Goal: Information Seeking & Learning: Compare options

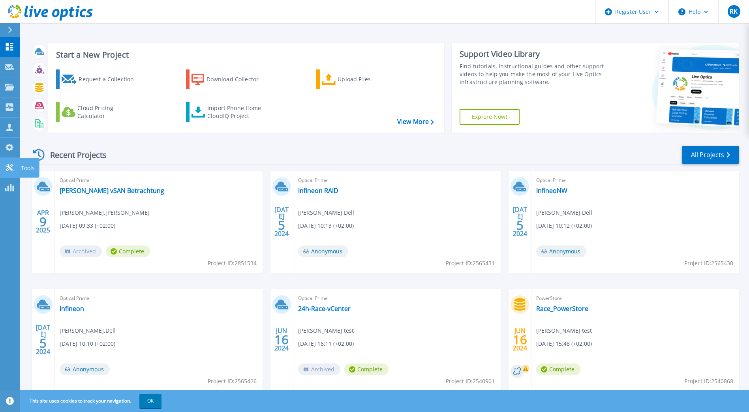
click at [9, 167] on icon at bounding box center [10, 168] width 8 height 8
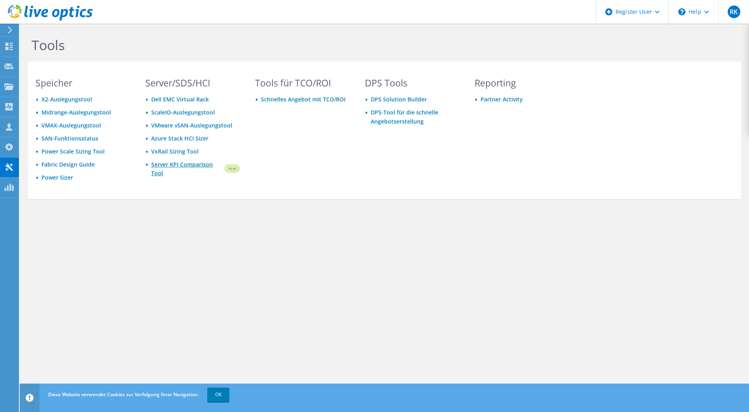
click at [193, 165] on link "Server KPI Comparison Tool" at bounding box center [187, 168] width 72 height 17
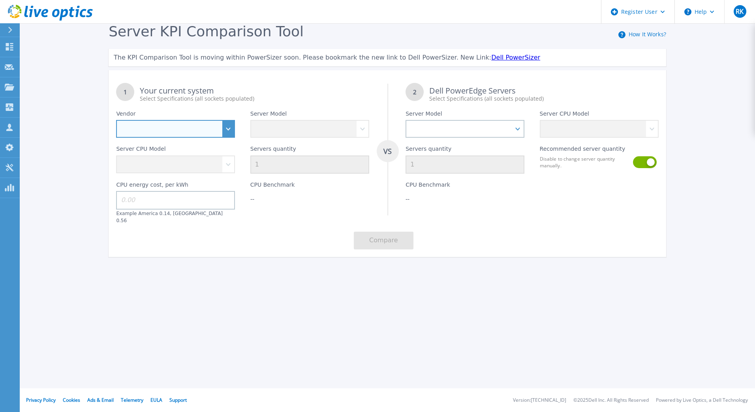
click at [224, 130] on select "Dell HPE Lenovo Supermicro" at bounding box center [175, 129] width 119 height 18
select select "Dell"
click at [116, 120] on select "Dell HPE Lenovo Supermicro" at bounding box center [175, 129] width 119 height 18
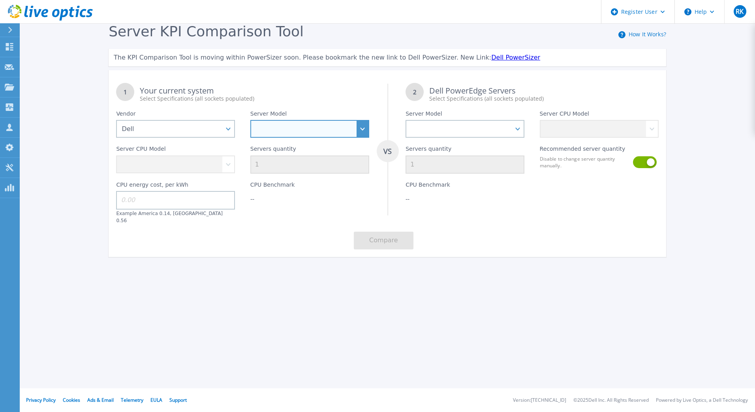
click at [364, 126] on select "PowerEdge C6520 PowerEdge C6525 PowerEdge HS5610 PowerEdge HS5620 PowerEdge R24…" at bounding box center [309, 129] width 119 height 18
select select "PowerEdge R770"
click at [250, 120] on select "PowerEdge C6520 PowerEdge C6525 PowerEdge HS5610 PowerEdge HS5620 PowerEdge R24…" at bounding box center [309, 129] width 119 height 18
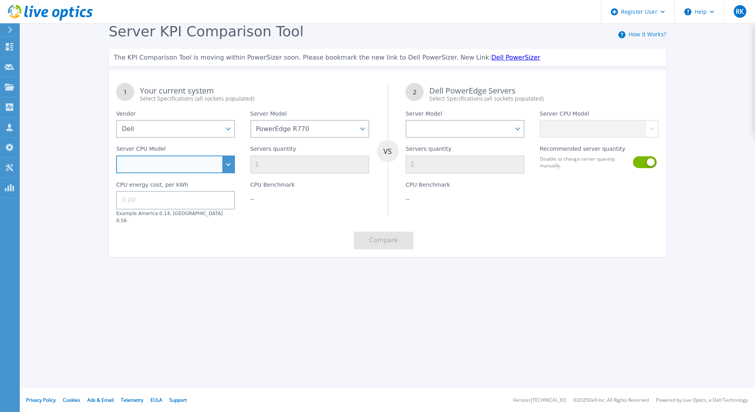
click at [226, 165] on select "Intel Xeon 6766E 1.9GHz Intel Xeon 6517P 3.2GHz Intel Xeon 6530P 2.3GHz Intel X…" at bounding box center [175, 165] width 119 height 18
select select "336314"
click at [116, 156] on select "Intel Xeon 6766E 1.9GHz Intel Xeon 6517P 3.2GHz Intel Xeon 6530P 2.3GHz Intel X…" at bounding box center [175, 165] width 119 height 18
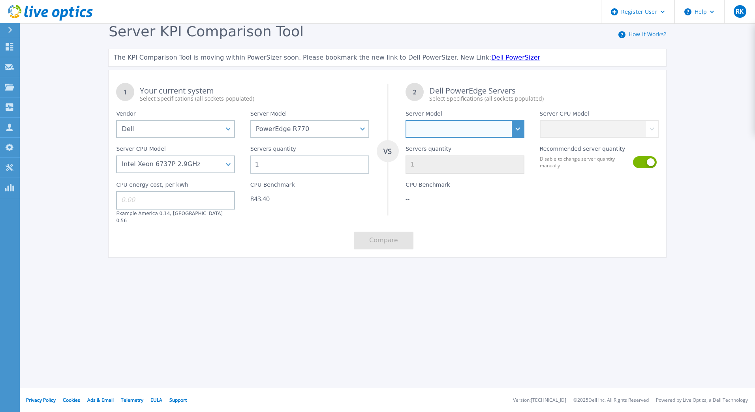
click at [520, 129] on select "PowerEdge C6520 PowerEdge C6525 PowerEdge HS5610 PowerEdge HS5620 PowerEdge R24…" at bounding box center [465, 129] width 119 height 18
click at [519, 128] on select "PowerEdge C6520 PowerEdge C6525 PowerEdge HS5610 PowerEdge HS5620 PowerEdge R24…" at bounding box center [465, 129] width 119 height 18
select select "PowerEdge R670"
click at [406, 120] on select "PowerEdge C6520 PowerEdge C6525 PowerEdge HS5610 PowerEdge HS5620 PowerEdge R24…" at bounding box center [465, 129] width 119 height 18
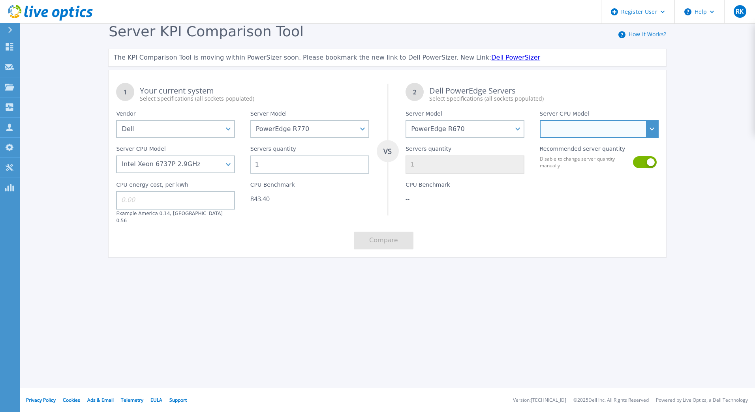
click at [654, 128] on select "Intel Xeon 6710E 2.4GHz Intel Xeon 6740E 2.4GHz Intel Xeon 6756E 1.8GHz Intel X…" at bounding box center [599, 129] width 119 height 18
select select "336287"
click at [540, 120] on select "Intel Xeon 6710E 2.4GHz Intel Xeon 6740E 2.4GHz Intel Xeon 6756E 1.8GHz Intel X…" at bounding box center [599, 129] width 119 height 18
type input "2"
click at [273, 163] on input "1" at bounding box center [309, 165] width 119 height 18
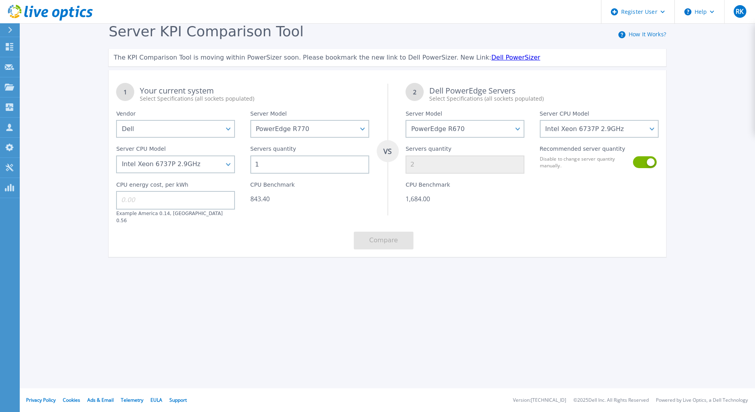
type input "0"
type input "2"
type input "3"
type input "2"
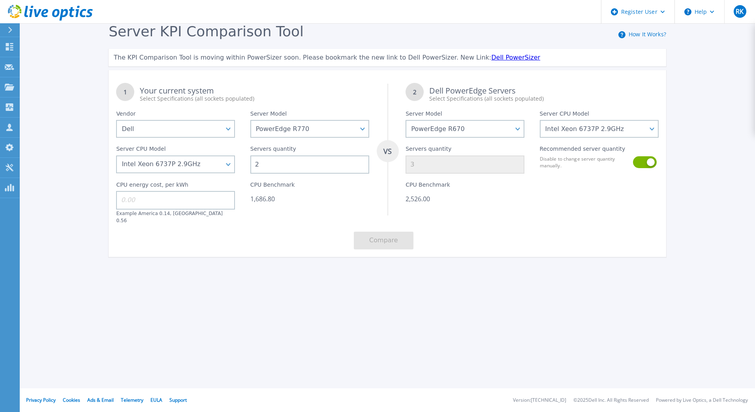
click at [316, 215] on div "CPU Benchmark 1,686.80" at bounding box center [310, 199] width 134 height 50
click at [363, 130] on select "PowerEdge C6520 PowerEdge C6525 PowerEdge HS5610 PowerEdge HS5620 PowerEdge R24…" at bounding box center [309, 129] width 119 height 18
select select "PowerEdge R6715"
click at [250, 120] on select "PowerEdge C6520 PowerEdge C6525 PowerEdge HS5610 PowerEdge HS5620 PowerEdge R24…" at bounding box center [309, 129] width 119 height 18
select select
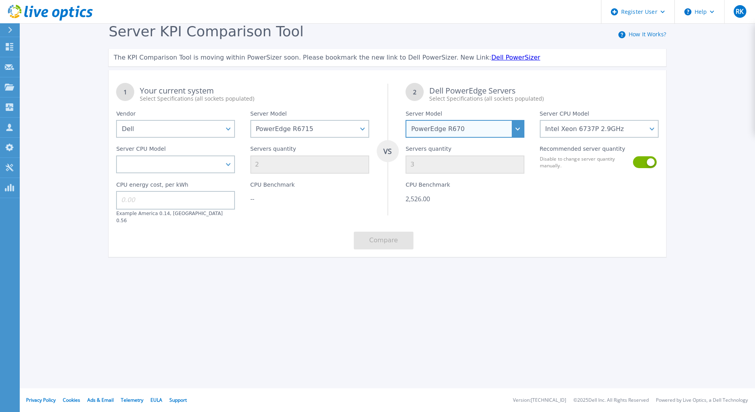
click at [519, 131] on select "PowerEdge C6520 PowerEdge C6525 PowerEdge HS5610 PowerEdge HS5620 PowerEdge R24…" at bounding box center [465, 129] width 119 height 18
select select "PowerEdge R6725"
click at [406, 120] on select "PowerEdge C6520 PowerEdge C6525 PowerEdge HS5610 PowerEdge HS5620 PowerEdge R24…" at bounding box center [465, 129] width 119 height 18
select select
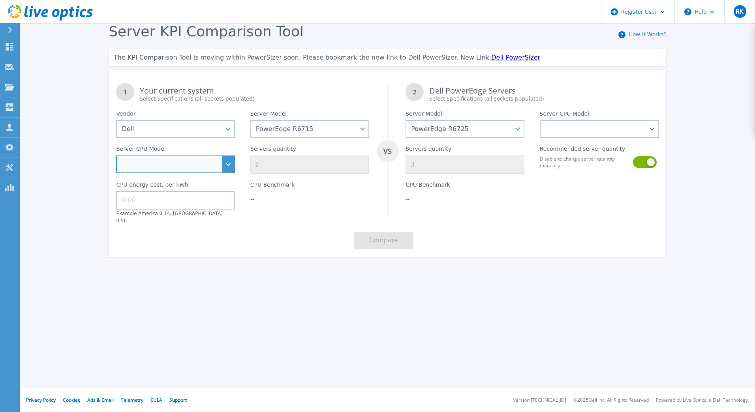
click at [231, 165] on select "AMD EPYC 9355P 3.55GHz AMD EPYC 9575F 3.3GHz AMD EPYC 9015 3.6GHz AMD EPYC 9115…" at bounding box center [175, 165] width 119 height 18
click at [226, 163] on select "AMD EPYC 9355P 3.55GHz AMD EPYC 9575F 3.3GHz AMD EPYC 9015 3.6GHz AMD EPYC 9115…" at bounding box center [175, 165] width 119 height 18
select select "336293"
click at [116, 156] on select "AMD EPYC 9355P 3.55GHz AMD EPYC 9575F 3.3GHz AMD EPYC 9015 3.6GHz AMD EPYC 9115…" at bounding box center [175, 165] width 119 height 18
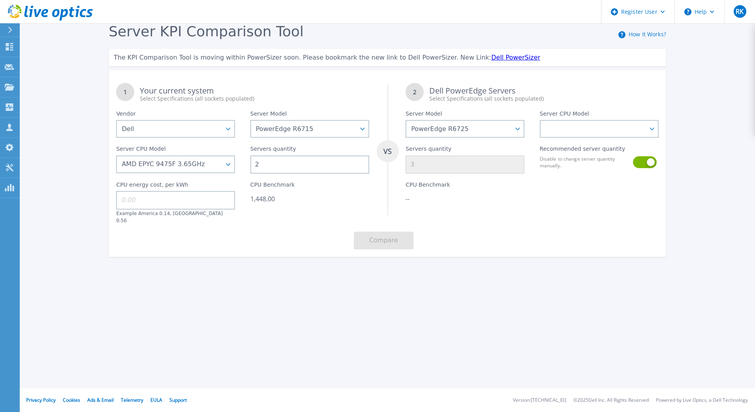
click at [312, 165] on input "2" at bounding box center [309, 165] width 119 height 18
type input "1"
click at [229, 166] on select "AMD EPYC 9355P 3.55GHz AMD EPYC 9575F 3.3GHz AMD EPYC 9015 3.6GHz AMD EPYC 9115…" at bounding box center [175, 165] width 119 height 18
select select "336294"
click at [116, 156] on select "AMD EPYC 9355P 3.55GHz AMD EPYC 9575F 3.3GHz AMD EPYC 9015 3.6GHz AMD EPYC 9115…" at bounding box center [175, 165] width 119 height 18
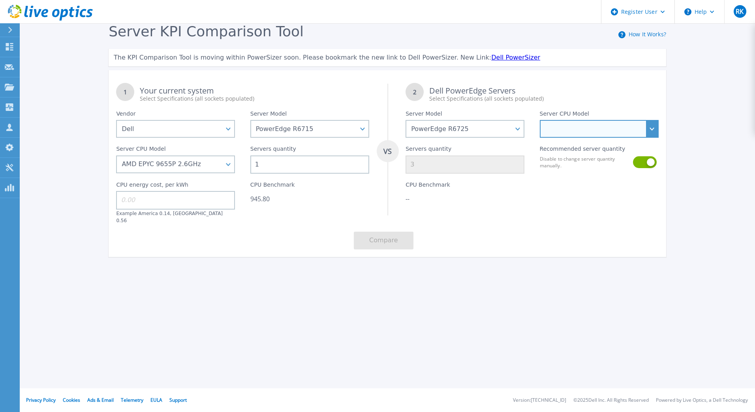
click at [600, 128] on select "AMD EPYC 9135 3.65GHz AMD EPYC 9355 3.55GHz AMD EPYC 9575F 3.3GHz AMD EPYC 9655…" at bounding box center [599, 129] width 119 height 18
select select "336305"
click at [540, 120] on select "AMD EPYC 9135 3.65GHz AMD EPYC 9355 3.55GHz AMD EPYC 9575F 3.3GHz AMD EPYC 9655…" at bounding box center [599, 129] width 119 height 18
type input "1"
click at [548, 254] on div "Server KPI Comparison Tool How It Works? The KPI Comparison Tool is moving with…" at bounding box center [387, 143] width 573 height 241
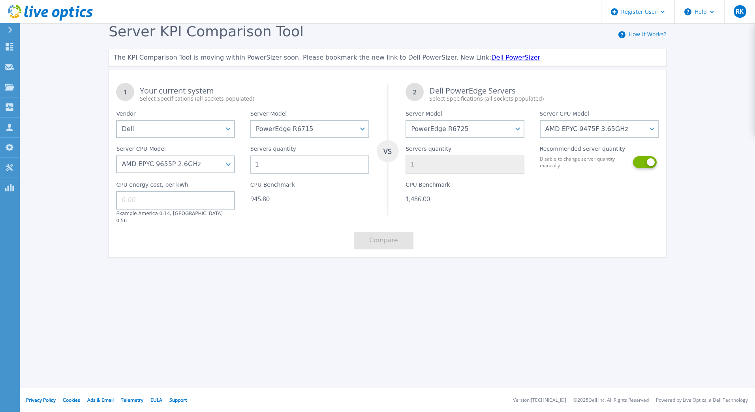
click at [641, 162] on button at bounding box center [644, 162] width 23 height 12
